Goal: Task Accomplishment & Management: Use online tool/utility

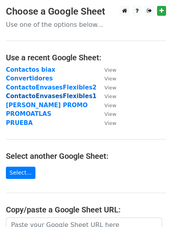
click at [39, 96] on strong "ContactoEnvasesFlexibles1" at bounding box center [51, 95] width 91 height 7
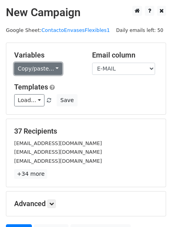
click at [48, 68] on link "Copy/paste..." at bounding box center [38, 69] width 48 height 12
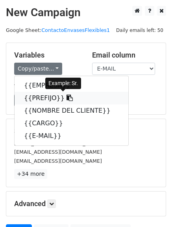
click at [32, 96] on link "{{PREFIJO}}" at bounding box center [72, 98] width 114 height 13
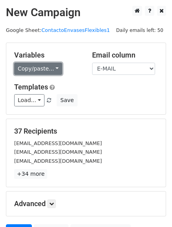
click at [54, 66] on link "Copy/paste..." at bounding box center [38, 69] width 48 height 12
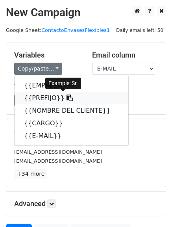
click at [67, 97] on icon at bounding box center [70, 97] width 6 height 6
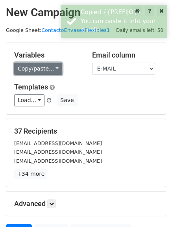
click at [48, 68] on link "Copy/paste..." at bounding box center [38, 69] width 48 height 12
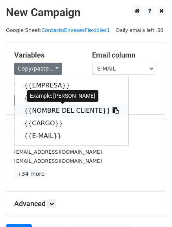
click at [42, 112] on link "{{NOMBRE DEL CLIENTE}}" at bounding box center [72, 110] width 114 height 13
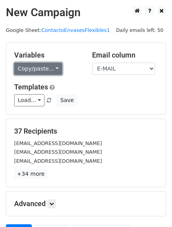
click at [54, 70] on link "Copy/paste..." at bounding box center [38, 69] width 48 height 12
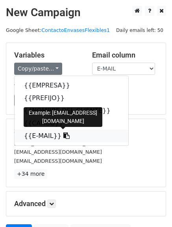
click at [32, 134] on link "{{E-MAIL}}" at bounding box center [72, 135] width 114 height 13
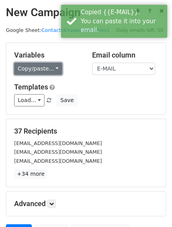
click at [53, 72] on link "Copy/paste..." at bounding box center [38, 69] width 48 height 12
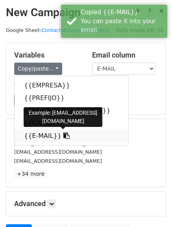
click at [63, 135] on icon at bounding box center [66, 135] width 6 height 6
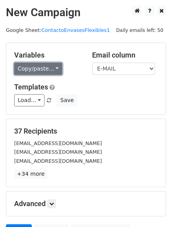
click at [47, 68] on link "Copy/paste..." at bounding box center [38, 69] width 48 height 12
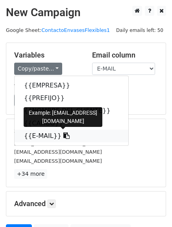
click at [63, 137] on icon at bounding box center [66, 135] width 6 height 6
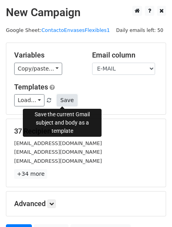
click at [59, 102] on button "Save" at bounding box center [67, 100] width 20 height 12
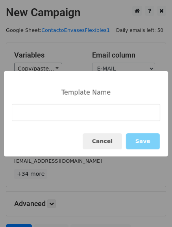
click at [53, 133] on div "Cancel Save" at bounding box center [86, 141] width 164 height 30
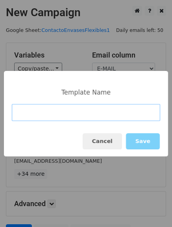
click at [67, 117] on input at bounding box center [86, 112] width 148 height 17
type input "a"
type input "AUTOMATION"
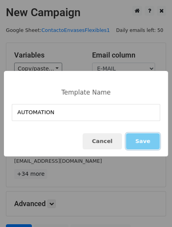
click at [150, 135] on button "Save" at bounding box center [143, 141] width 34 height 16
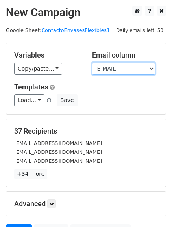
click at [150, 68] on select "EMPRESA PREFIJO NOMBRE DEL CLIENTE CARGO E-MAIL" at bounding box center [123, 69] width 63 height 12
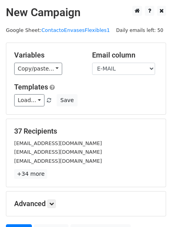
click at [87, 69] on div "Email column EMPRESA PREFIJO NOMBRE DEL CLIENTE CARGO E-MAIL" at bounding box center [125, 63] width 78 height 24
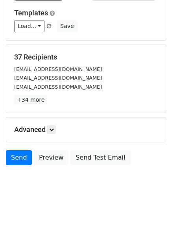
scroll to position [79, 0]
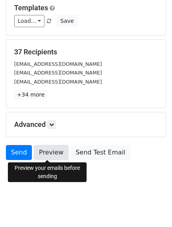
click at [45, 154] on link "Preview" at bounding box center [51, 152] width 35 height 15
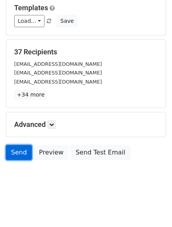
click at [11, 152] on link "Send" at bounding box center [19, 152] width 26 height 15
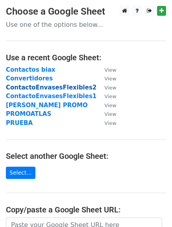
click at [43, 84] on strong "ContactoEnvasesFlexibles2" at bounding box center [51, 87] width 91 height 7
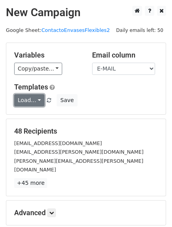
click at [37, 100] on link "Load..." at bounding box center [29, 100] width 30 height 12
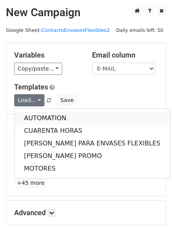
click at [40, 116] on link "AUTOMATION" at bounding box center [92, 118] width 155 height 13
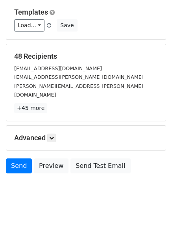
scroll to position [79, 0]
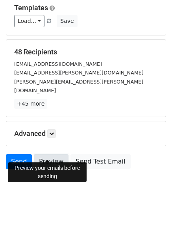
click at [54, 154] on link "Preview" at bounding box center [51, 161] width 35 height 15
click at [50, 154] on link "Preview" at bounding box center [51, 161] width 35 height 15
click at [51, 131] on icon at bounding box center [51, 133] width 5 height 5
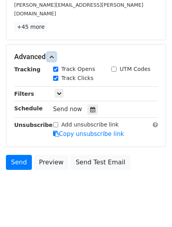
scroll to position [156, 0]
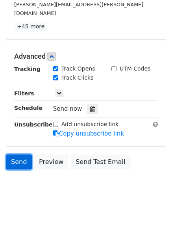
click at [17, 154] on link "Send" at bounding box center [19, 161] width 26 height 15
